Goal: Check status: Check status

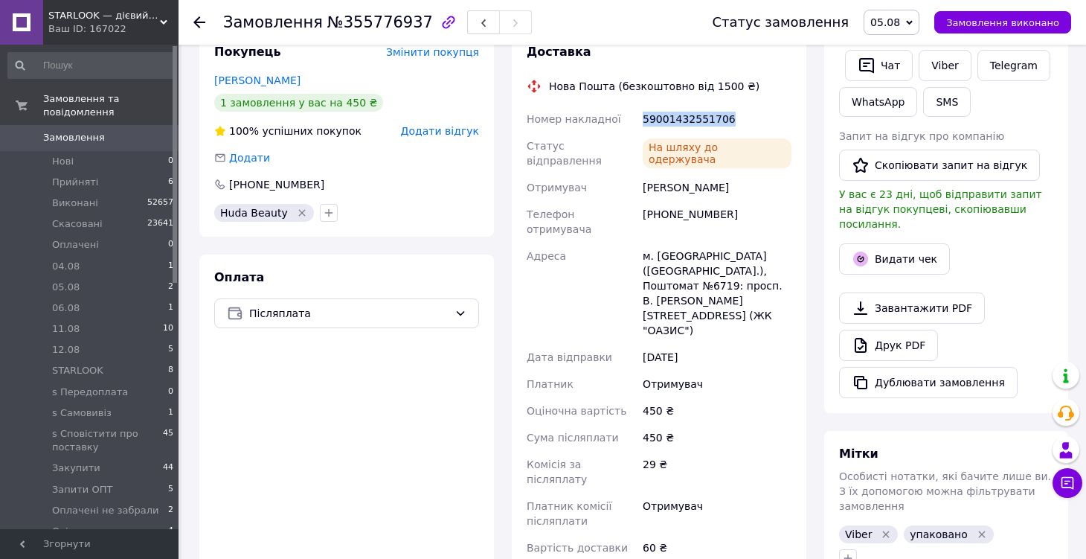
scroll to position [146, 0]
click at [109, 135] on span "Замовлення" at bounding box center [90, 137] width 94 height 13
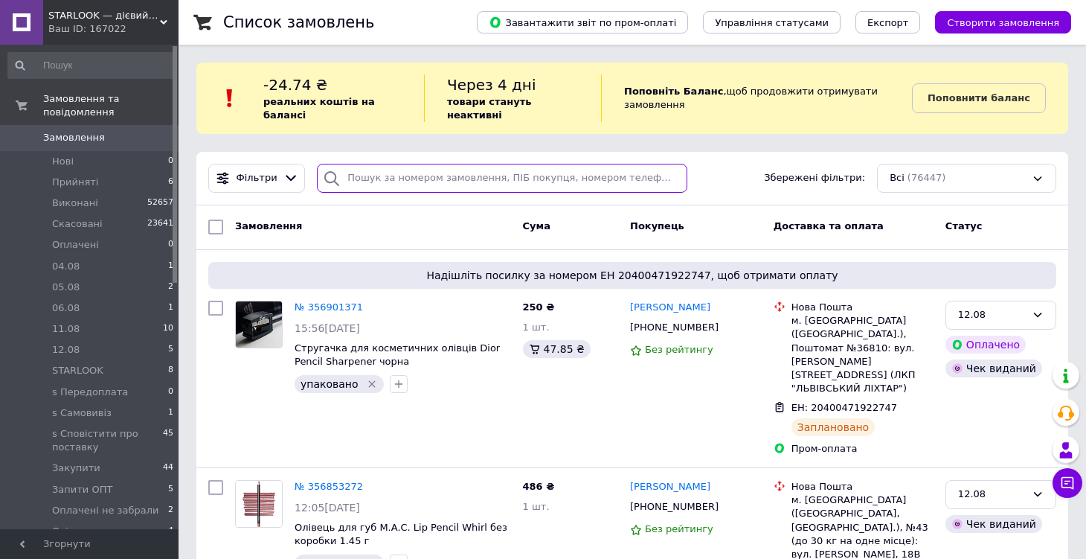
click at [462, 181] on input "search" at bounding box center [502, 178] width 370 height 29
paste input "0939177020"
type input "0939177020"
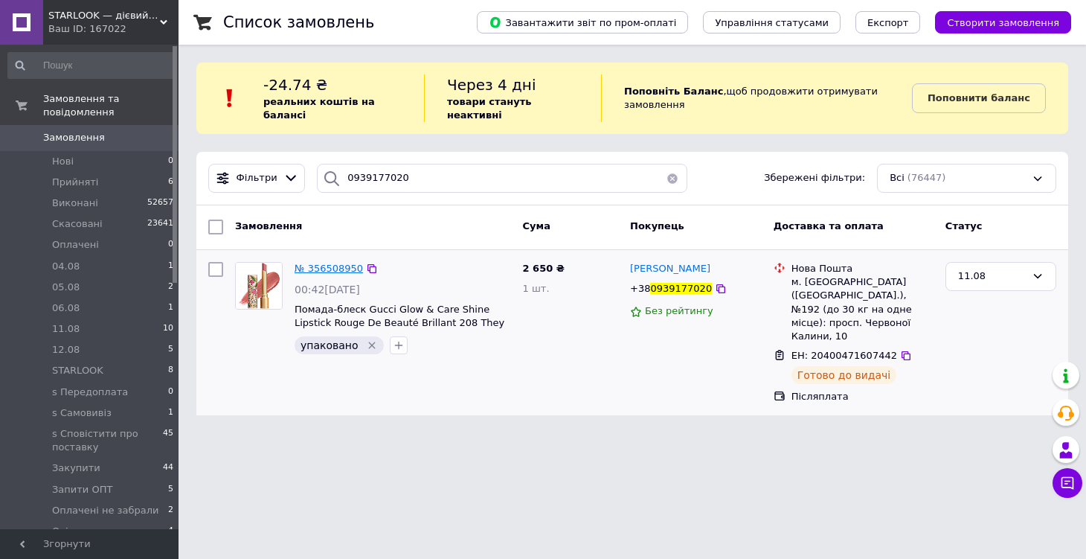
click at [324, 263] on span "№ 356508950" at bounding box center [329, 268] width 68 height 11
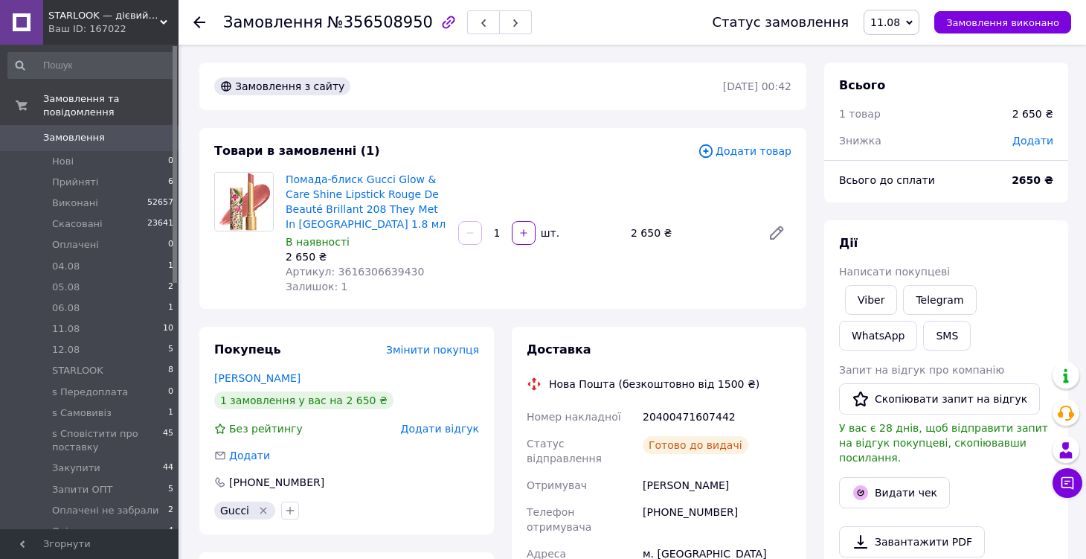
click at [694, 500] on div "[PHONE_NUMBER]" at bounding box center [717, 519] width 155 height 42
copy div "380939177020"
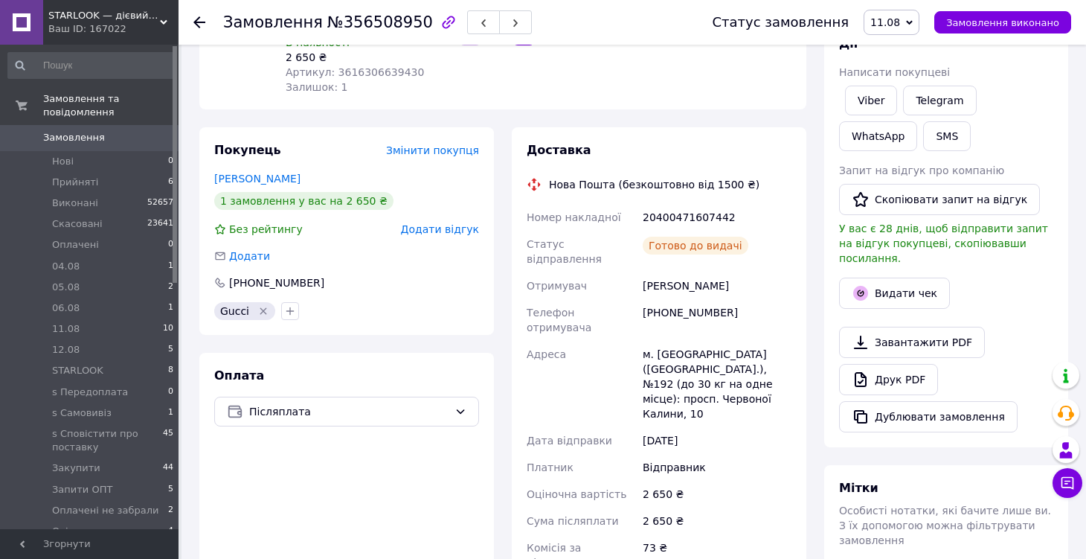
scroll to position [202, 0]
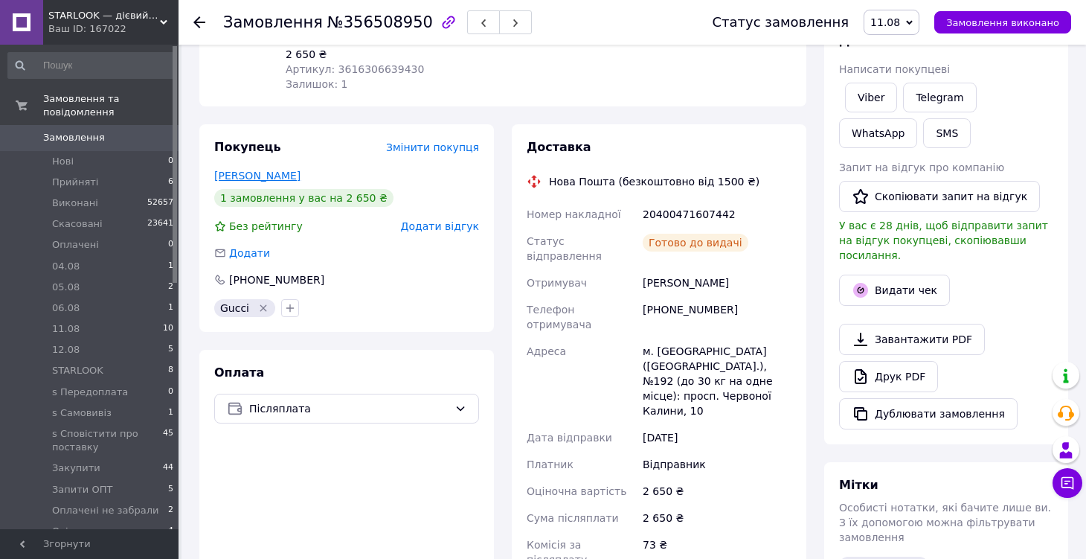
click at [276, 174] on link "[PERSON_NAME]" at bounding box center [257, 176] width 86 height 12
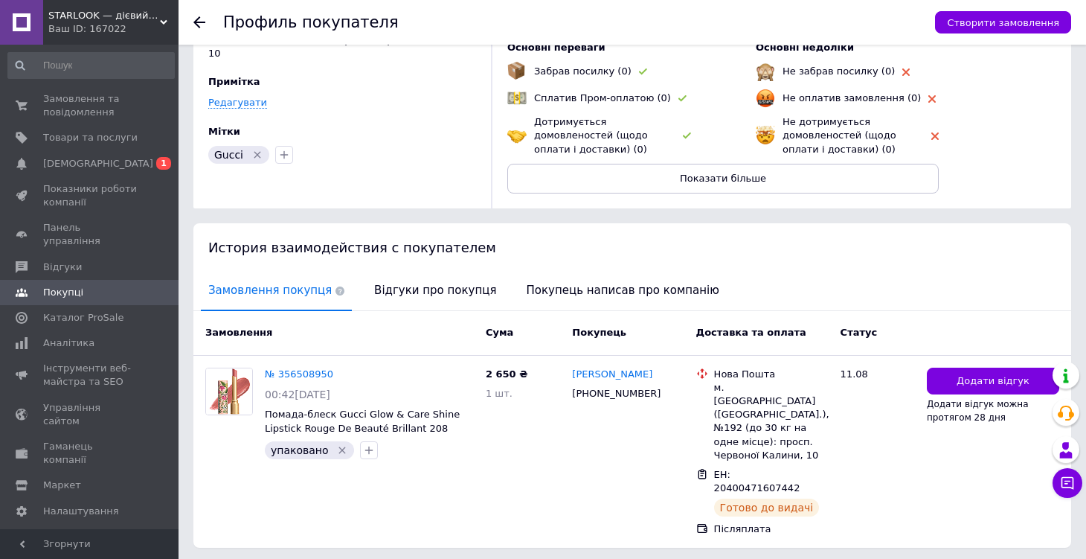
scroll to position [114, 0]
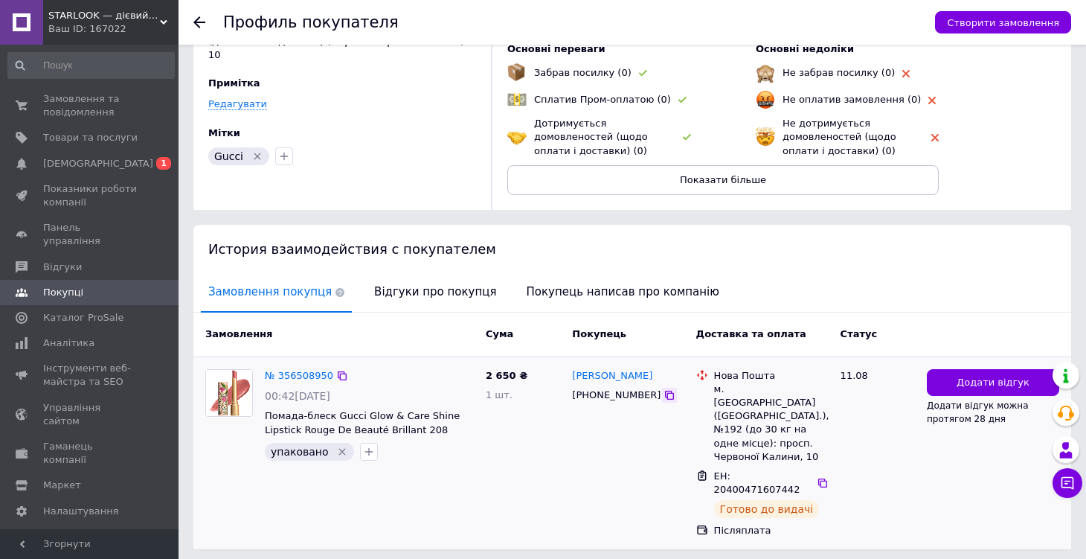
click at [664, 389] on icon at bounding box center [670, 395] width 12 height 12
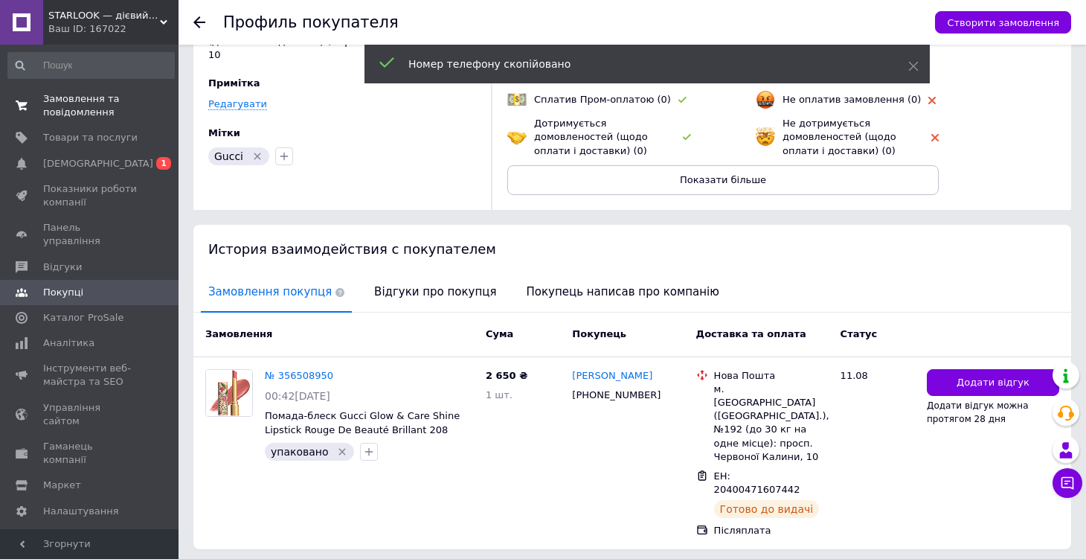
click at [78, 99] on span "Замовлення та повідомлення" at bounding box center [90, 105] width 94 height 27
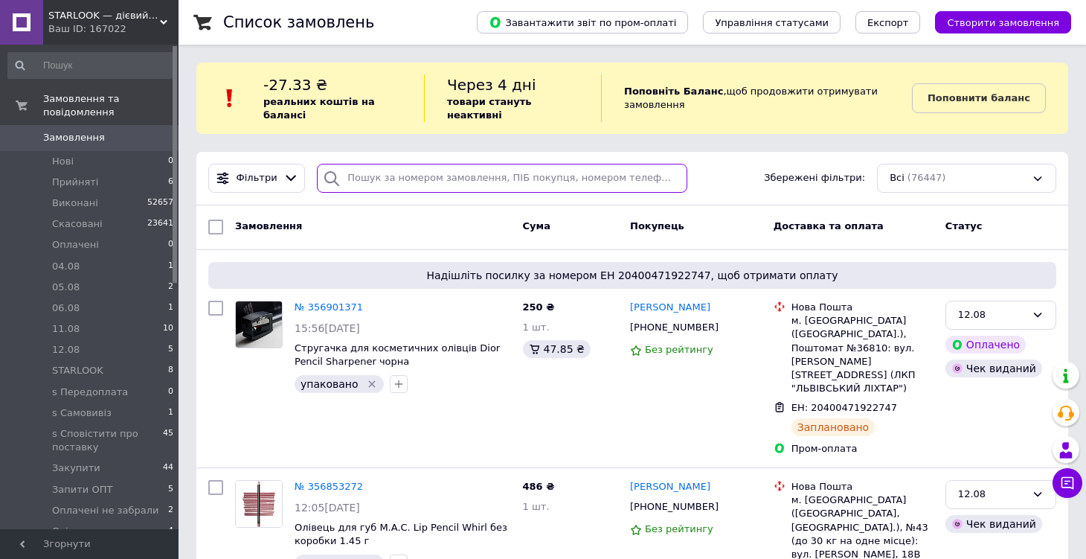
click at [388, 173] on input "search" at bounding box center [502, 178] width 370 height 29
paste input "[PHONE_NUMBER]"
type input "[PHONE_NUMBER]"
